Goal: Find specific page/section: Find specific page/section

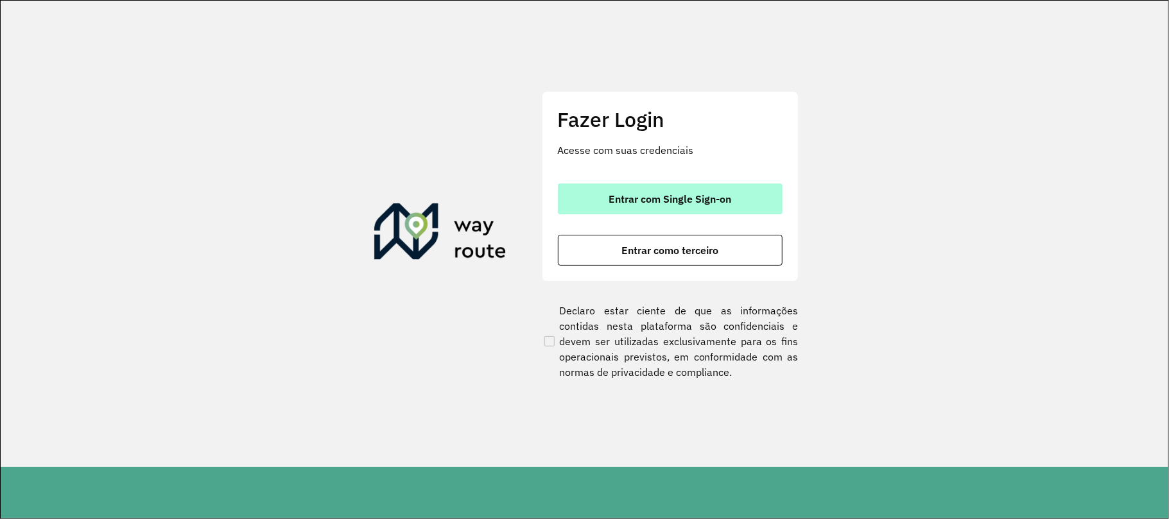
click at [669, 203] on span "Entrar com Single Sign-on" at bounding box center [670, 199] width 123 height 10
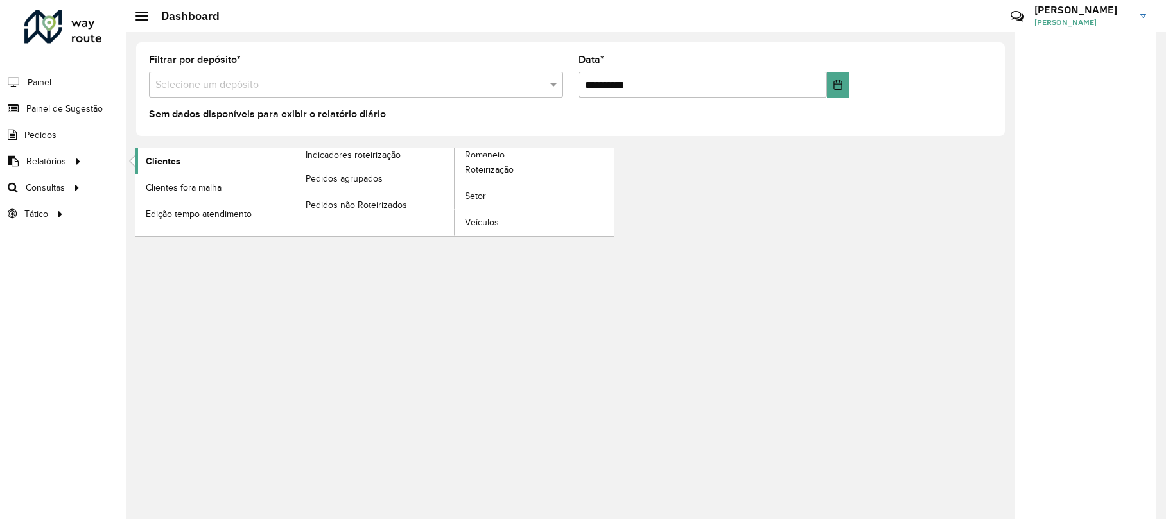
click at [144, 163] on link "Clientes" at bounding box center [214, 161] width 159 height 26
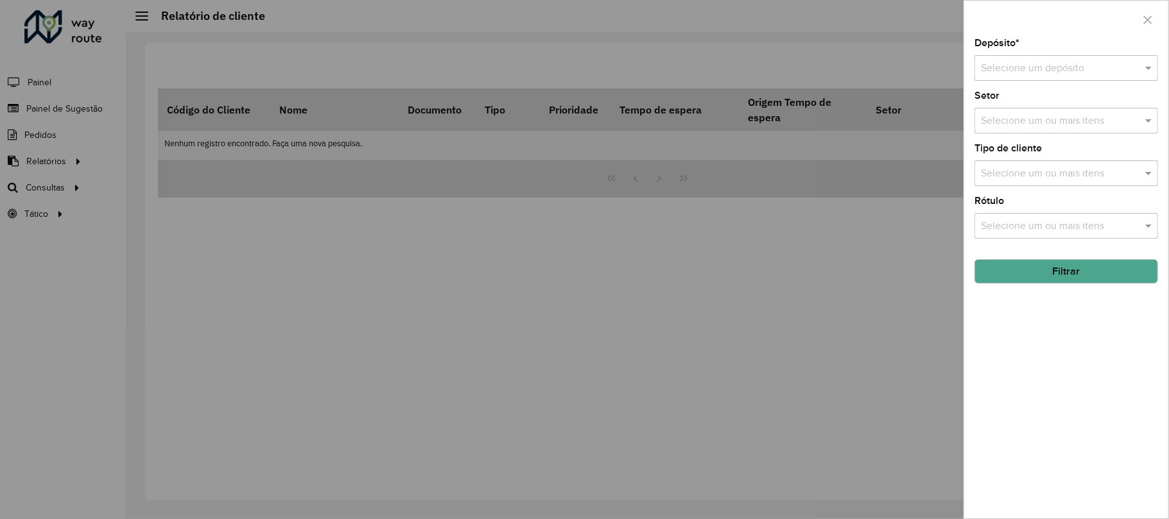
click at [1040, 74] on input "text" at bounding box center [1053, 68] width 145 height 15
click at [1037, 143] on span "CDD Guarulhos" at bounding box center [1015, 148] width 69 height 11
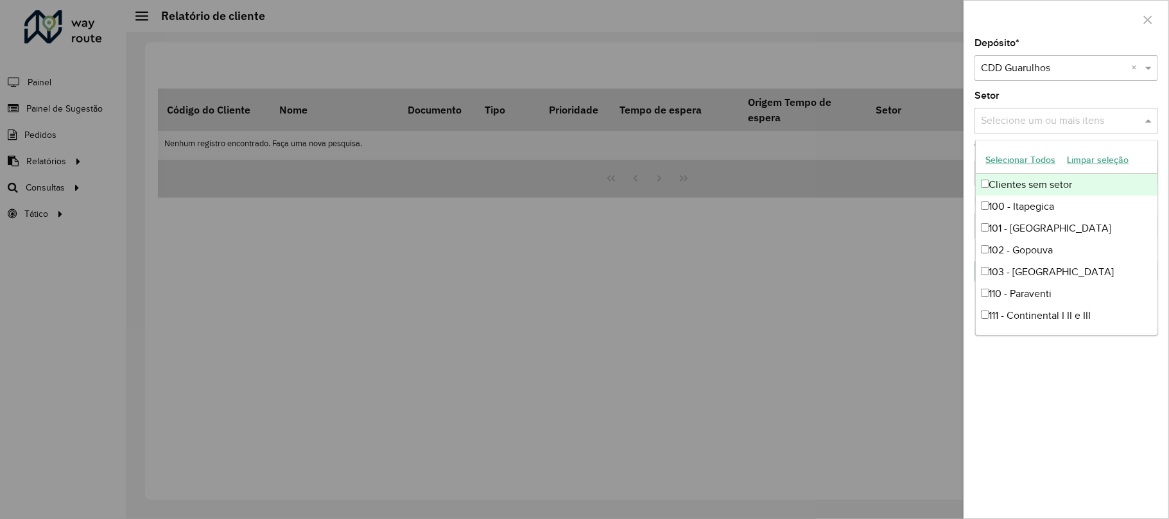
click at [1071, 132] on div "Selecione um ou mais itens" at bounding box center [1066, 121] width 184 height 26
click at [1071, 121] on input "text" at bounding box center [1060, 121] width 164 height 15
click at [1148, 121] on span at bounding box center [1150, 120] width 16 height 15
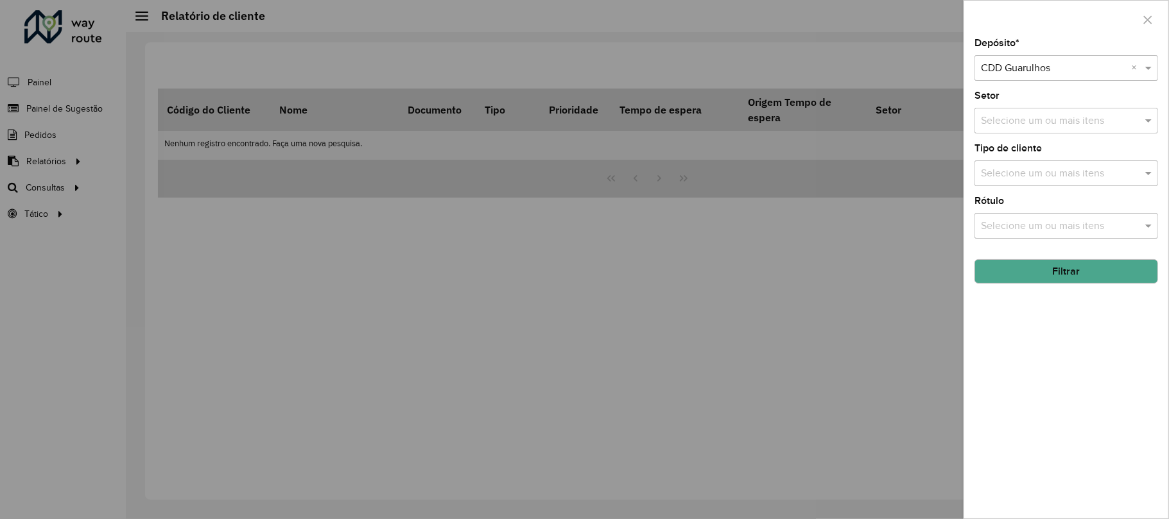
click at [1063, 170] on input "text" at bounding box center [1060, 173] width 164 height 15
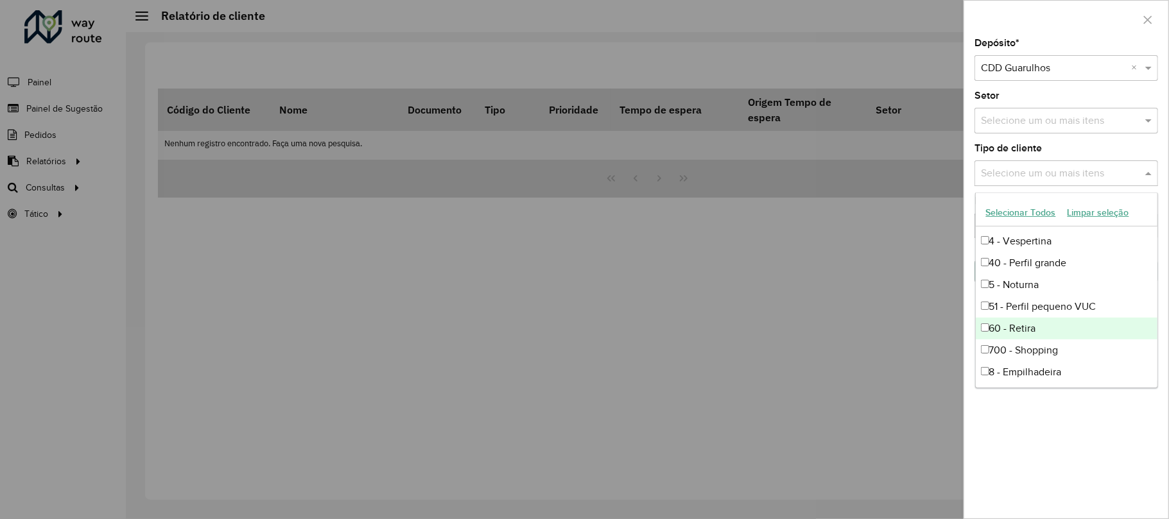
scroll to position [239, 0]
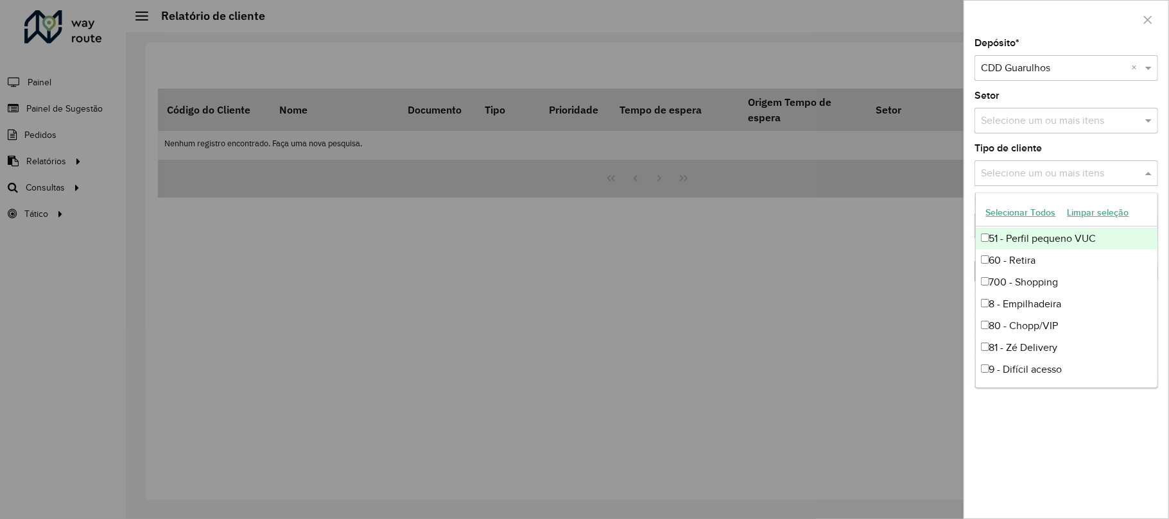
click at [1141, 171] on input "text" at bounding box center [1060, 173] width 164 height 15
click at [1143, 172] on span at bounding box center [1150, 173] width 16 height 15
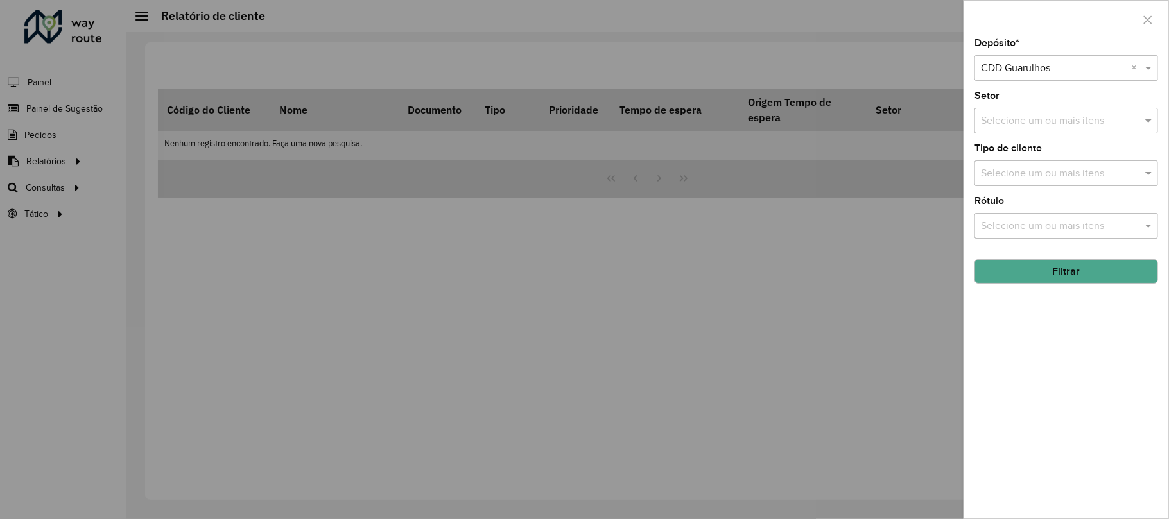
click at [1136, 231] on input "text" at bounding box center [1060, 226] width 164 height 15
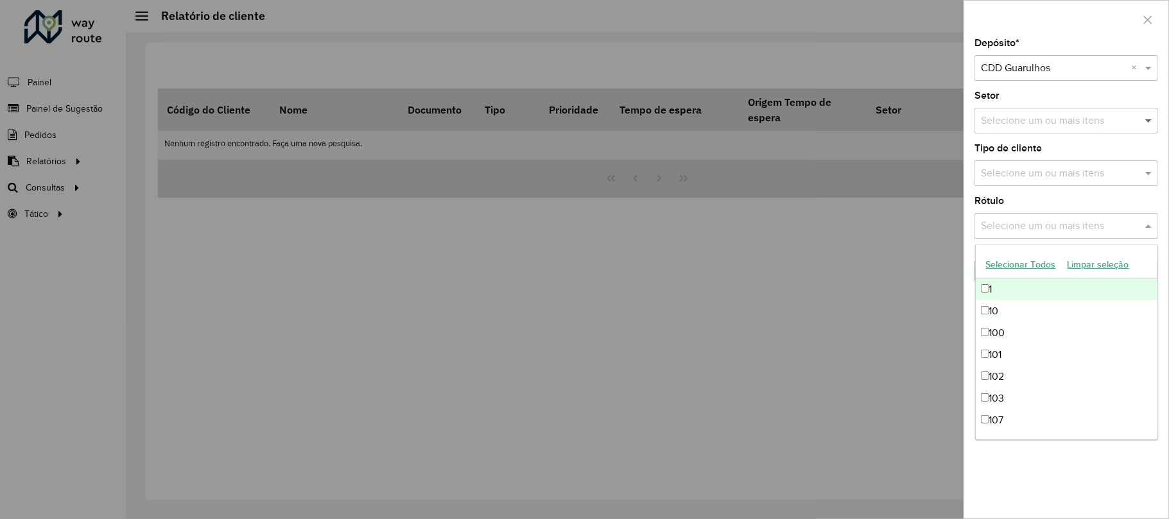
click at [1150, 121] on span at bounding box center [1150, 120] width 16 height 15
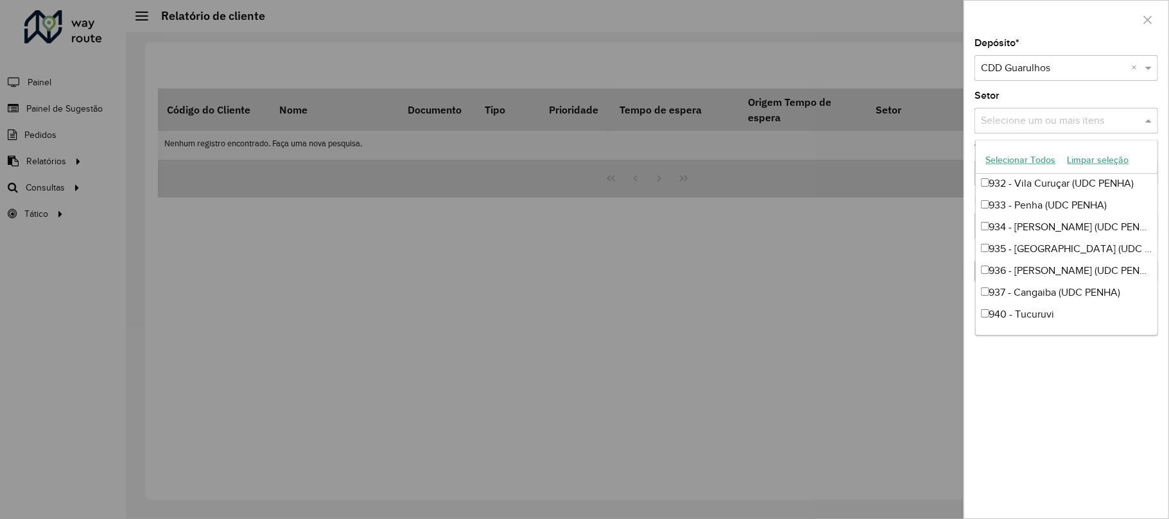
scroll to position [1134, 0]
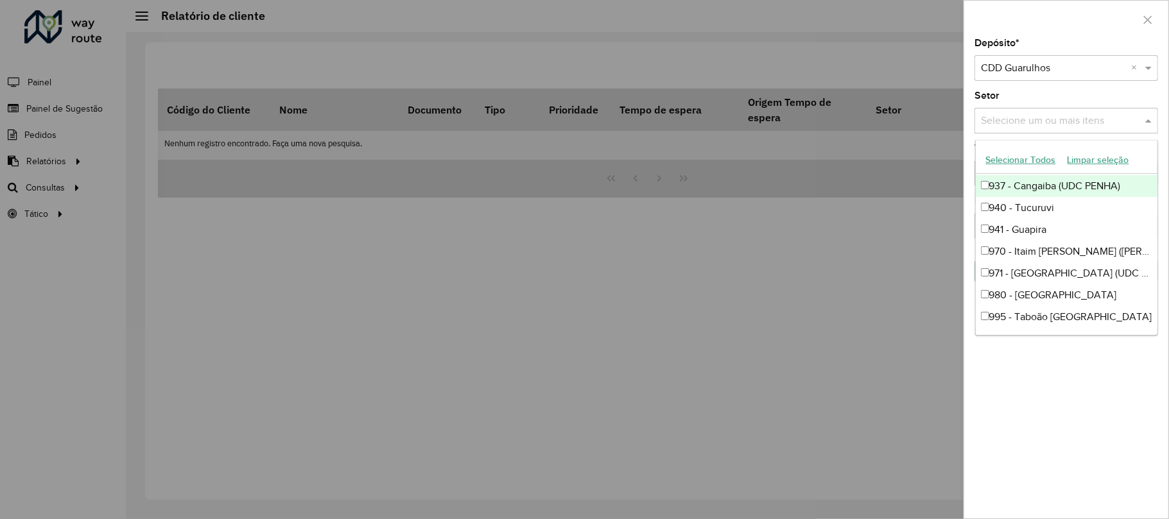
click at [1149, 121] on span at bounding box center [1150, 120] width 16 height 15
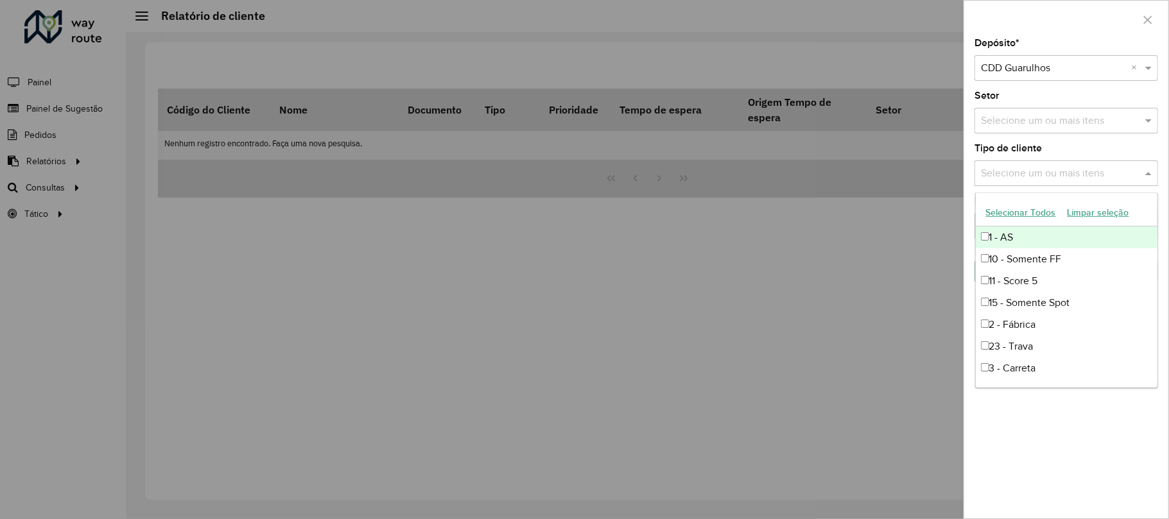
click at [1150, 171] on span at bounding box center [1150, 173] width 16 height 15
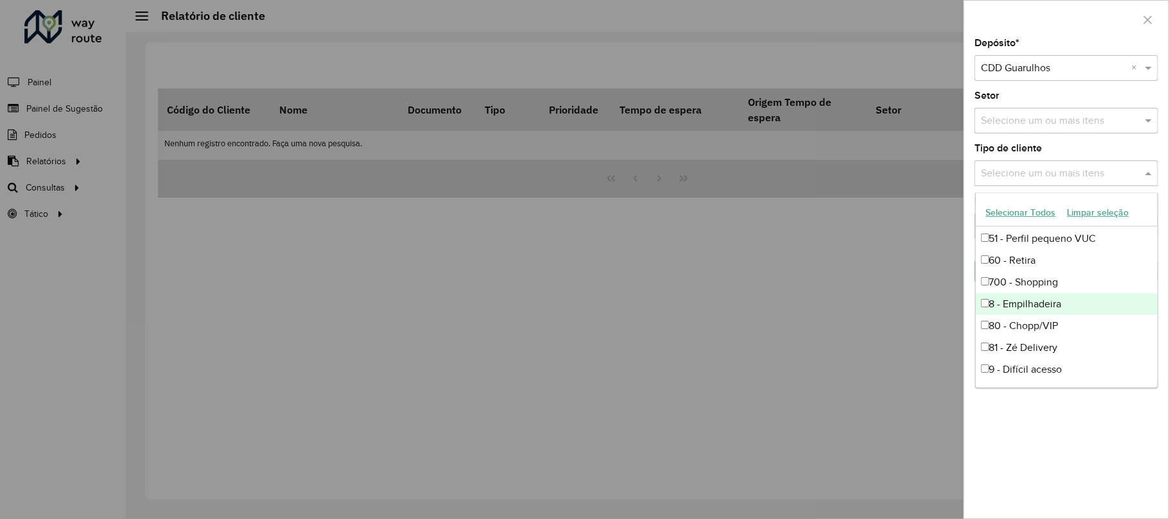
scroll to position [0, 0]
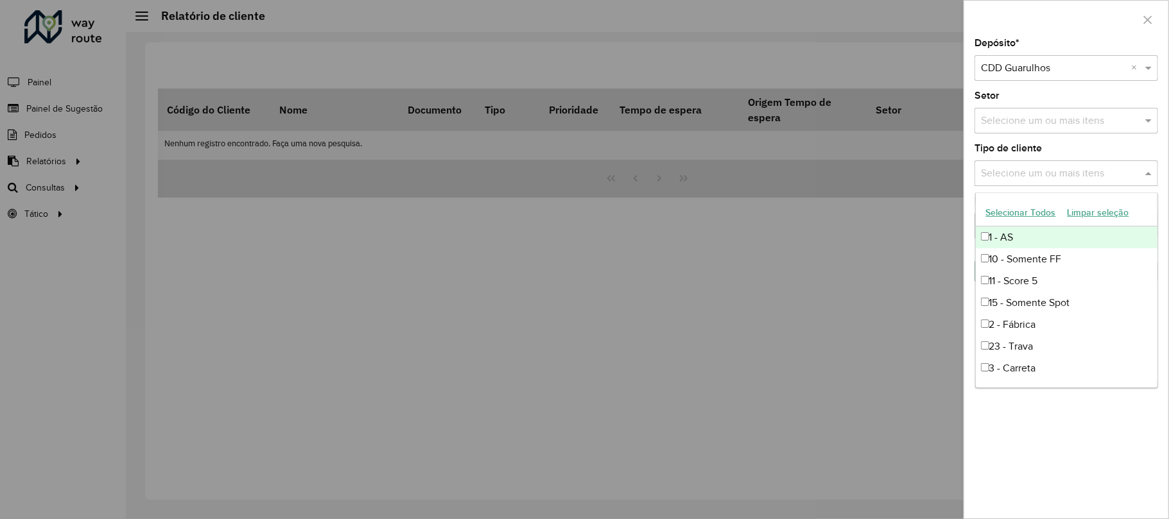
click at [1064, 135] on div "Depósito * Selecione um depósito × CDD Guarulhos × Setor Selecione um ou mais i…" at bounding box center [1066, 279] width 204 height 480
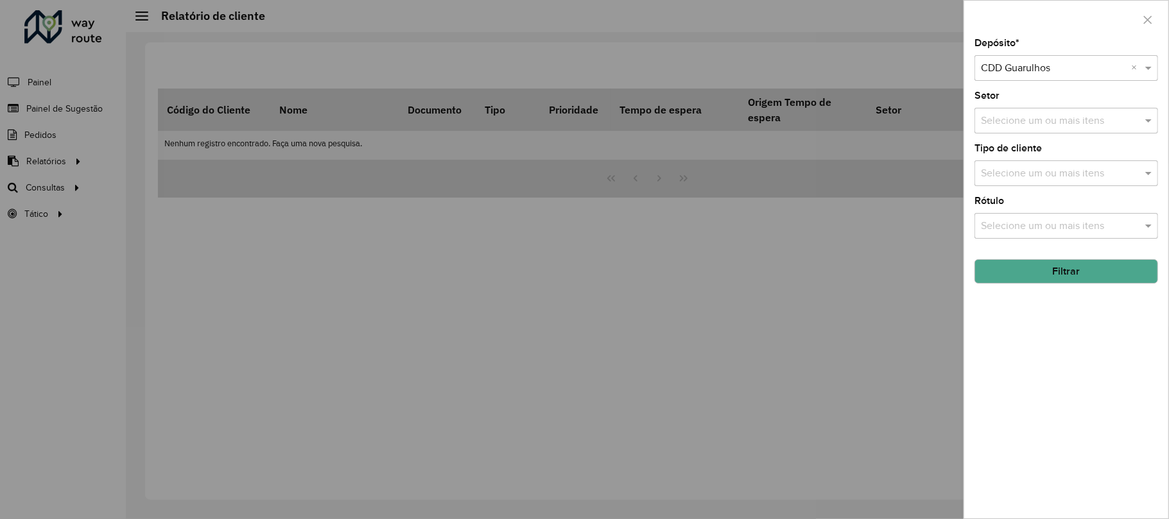
click at [1046, 275] on button "Filtrar" at bounding box center [1066, 271] width 184 height 24
